Goal: Check status: Check status

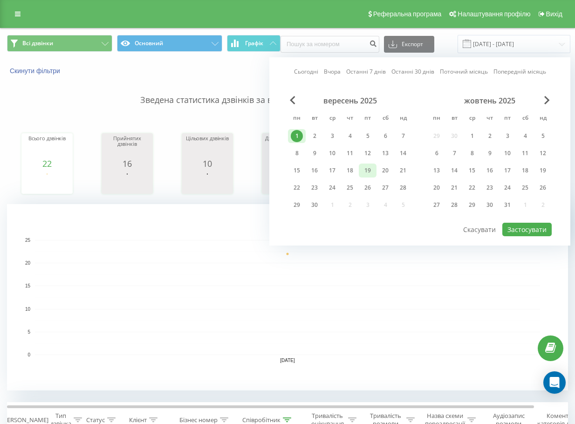
click at [364, 172] on div "19" at bounding box center [367, 170] width 12 height 12
click at [540, 232] on button "Застосувати" at bounding box center [526, 230] width 49 height 14
type input "[DATE] - [DATE]"
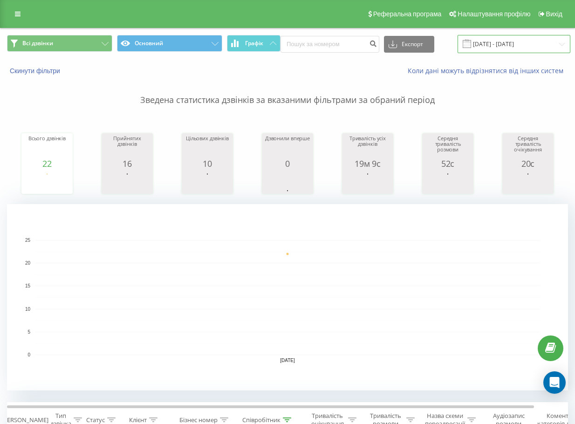
click at [490, 48] on input "[DATE] - [DATE]" at bounding box center [513, 44] width 113 height 18
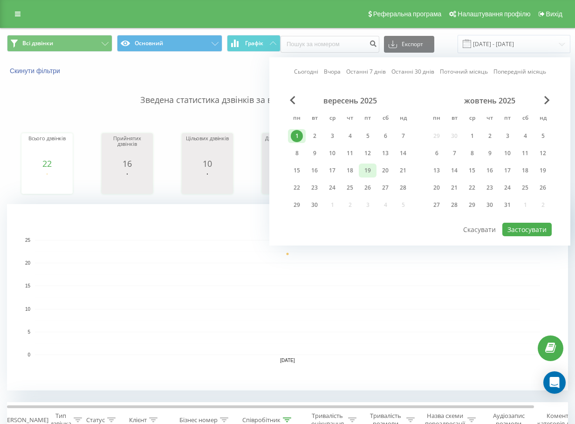
click at [367, 171] on div "19" at bounding box center [367, 170] width 12 height 12
click at [537, 224] on button "Застосувати" at bounding box center [526, 230] width 49 height 14
type input "[DATE] - [DATE]"
